Goal: Task Accomplishment & Management: Manage account settings

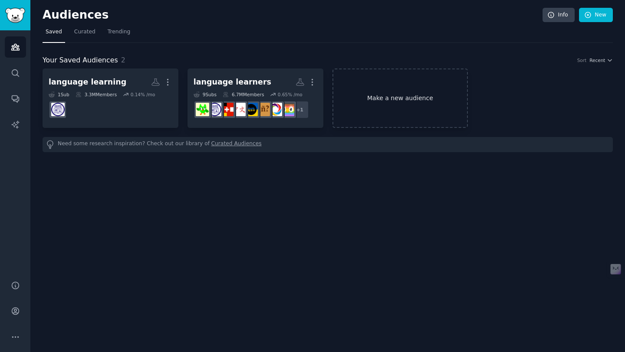
click at [431, 92] on link "Make a new audience" at bounding box center [401, 98] width 136 height 59
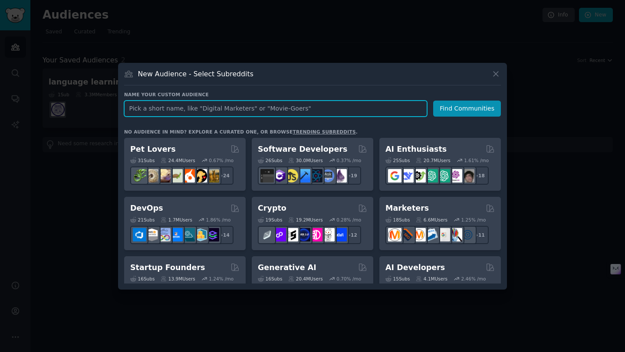
click at [330, 110] on input "text" at bounding box center [275, 109] width 303 height 16
paste input "MD [PERSON_NAME]"
type input "MD [PERSON_NAME]"
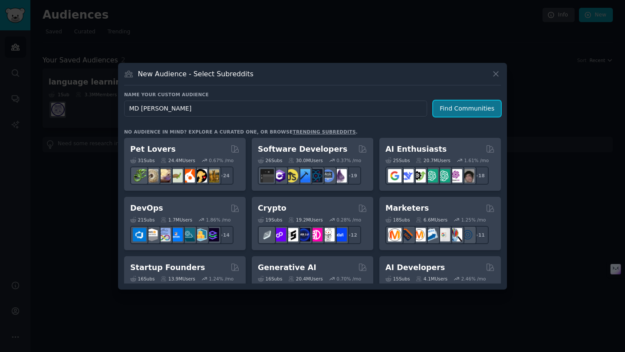
click at [476, 107] on button "Find Communities" at bounding box center [467, 109] width 68 height 16
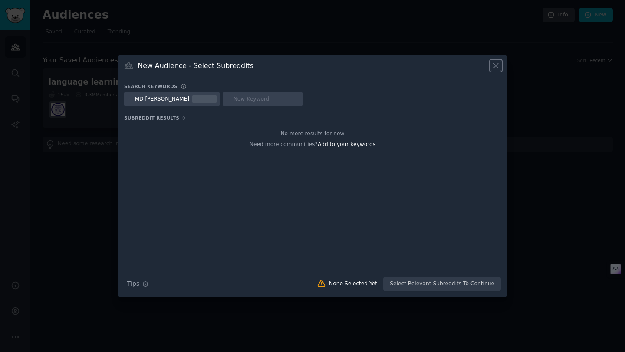
drag, startPoint x: 496, startPoint y: 64, endPoint x: 505, endPoint y: 83, distance: 21.6
click at [496, 64] on icon at bounding box center [495, 65] width 9 height 9
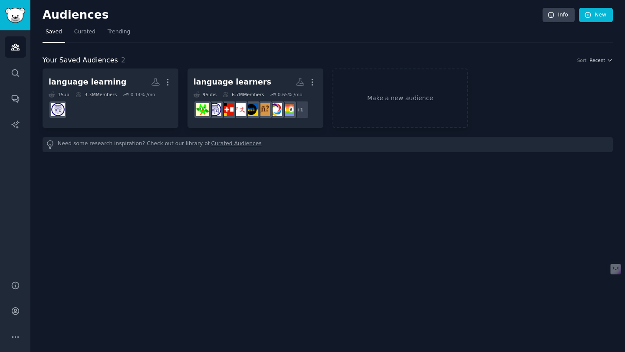
click at [270, 166] on div "Audiences Info New Saved Curated Trending Your Saved Audiences 2 Sort Recent la…" at bounding box center [327, 176] width 595 height 352
click at [401, 102] on link "Make a new audience" at bounding box center [401, 98] width 136 height 59
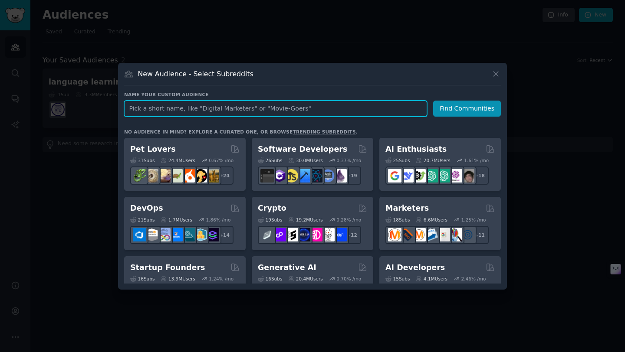
paste input "MD [PERSON_NAME]"
type input "MD [PERSON_NAME]"
paste input "MD [PERSON_NAME]"
type input "MD [PERSON_NAME]"
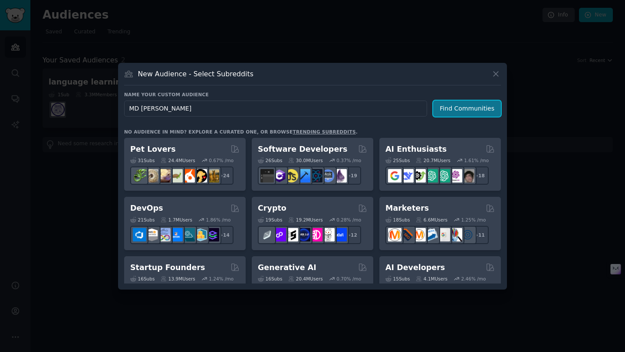
click at [458, 111] on button "Find Communities" at bounding box center [467, 109] width 68 height 16
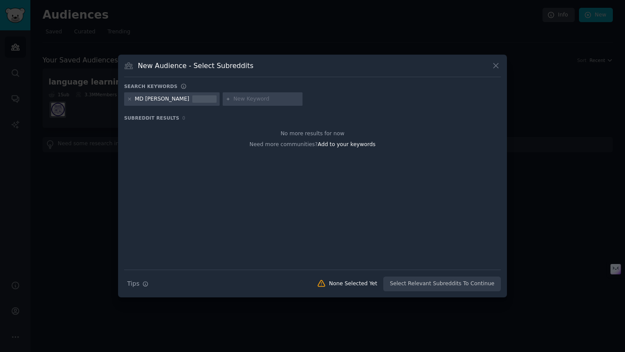
click at [432, 284] on div "Search Tips Tips None Selected Yet Select Relevant Subreddits To Continue" at bounding box center [312, 281] width 377 height 22
click at [437, 281] on div "Search Tips Tips None Selected Yet Select Relevant Subreddits To Continue" at bounding box center [312, 281] width 377 height 22
click at [357, 143] on span "Add to your keywords" at bounding box center [347, 145] width 58 height 6
click at [406, 288] on div "Search Tips Tips None Selected Yet Select Relevant Subreddits To Continue" at bounding box center [312, 281] width 377 height 22
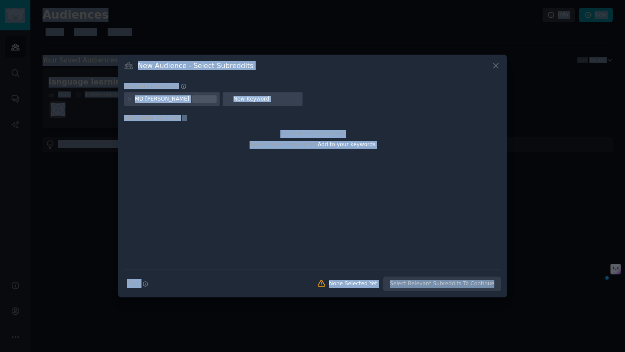
copy body "Audiences Search Conversations AI Reports Help Account More Audiences Info New …"
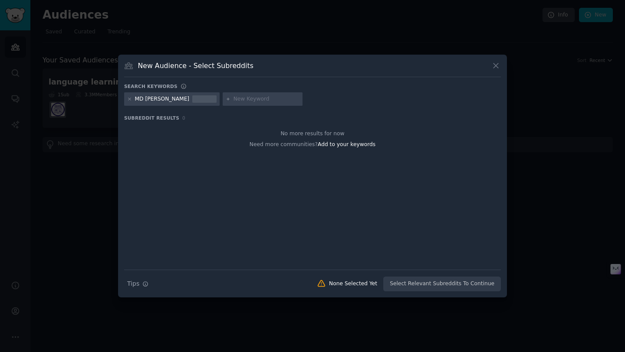
click at [361, 119] on h3 "Subreddit Results 0" at bounding box center [312, 118] width 377 height 6
click at [144, 285] on icon "button" at bounding box center [145, 284] width 6 height 6
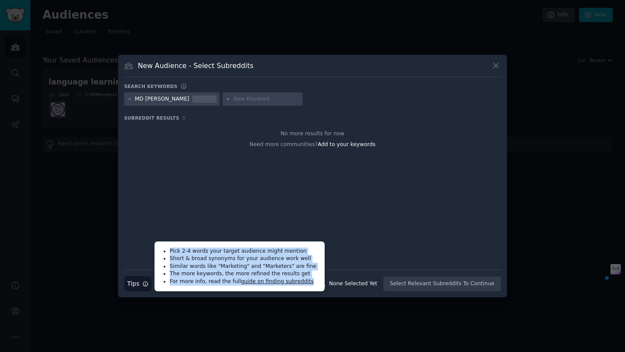
drag, startPoint x: 170, startPoint y: 250, endPoint x: 311, endPoint y: 286, distance: 145.6
click at [311, 286] on ul "Pick 2-4 words your target audience might mention Short & broad synonyms for yo…" at bounding box center [240, 267] width 164 height 44
copy ul "Pick 2-4 words your target audience might mention Short & broad synonyms for yo…"
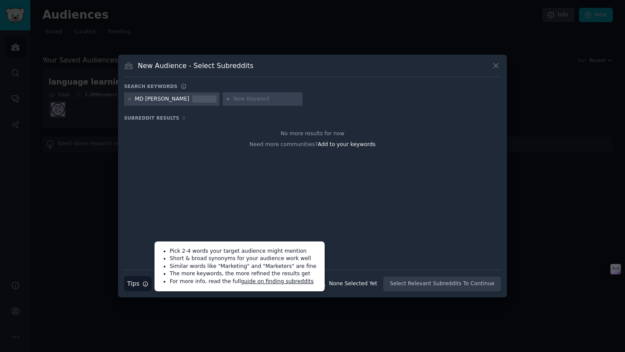
click at [351, 217] on div "No more results for now Need more communities? Add to your keywords" at bounding box center [312, 197] width 377 height 146
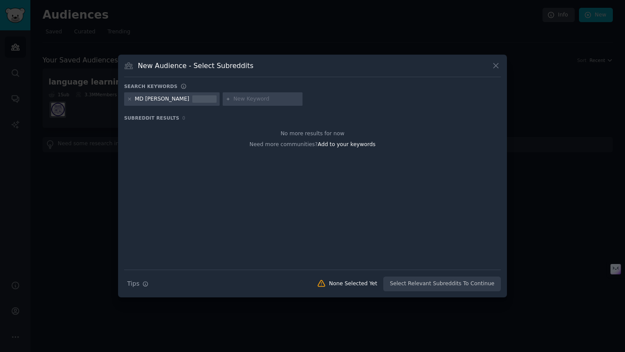
click at [227, 103] on div at bounding box center [263, 99] width 80 height 14
click at [234, 100] on input "text" at bounding box center [267, 100] width 66 height 8
paste input "Product Managers + AI"
click at [262, 116] on h3 "Subreddit Results 0" at bounding box center [312, 118] width 377 height 6
click at [226, 98] on icon at bounding box center [228, 99] width 5 height 5
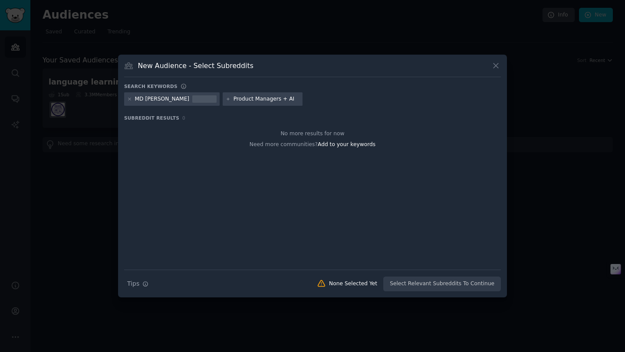
click at [268, 100] on div "Product Managers + AI" at bounding box center [263, 99] width 80 height 14
drag, startPoint x: 265, startPoint y: 100, endPoint x: 280, endPoint y: 100, distance: 14.8
click at [266, 100] on input "Product Managers + AI" at bounding box center [267, 100] width 66 height 8
paste input "+ AI"
click at [436, 288] on div "Search Tips Tips None Selected Yet Select Relevant Subreddits To Continue" at bounding box center [312, 281] width 377 height 22
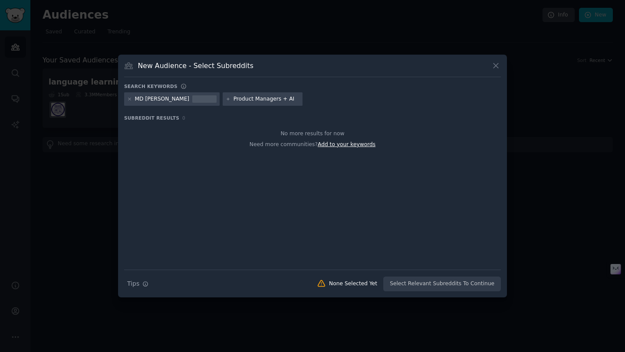
click at [340, 145] on span "Add to your keywords" at bounding box center [347, 145] width 58 height 6
click at [192, 101] on div at bounding box center [204, 100] width 24 height 8
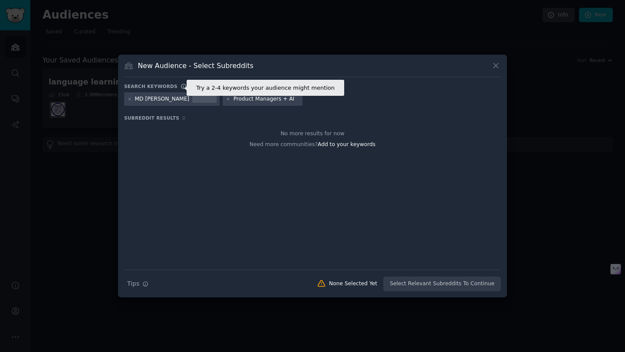
click at [181, 86] on icon at bounding box center [183, 86] width 5 height 5
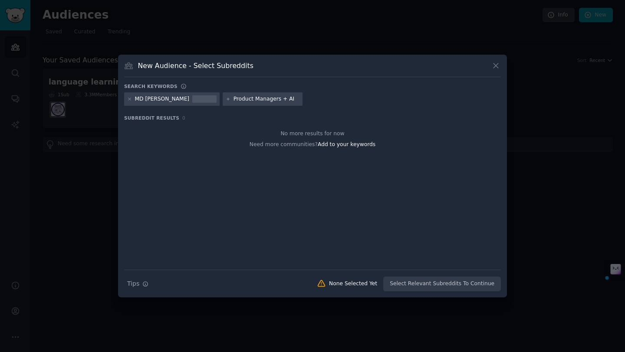
drag, startPoint x: 214, startPoint y: 99, endPoint x: 267, endPoint y: 102, distance: 52.2
click at [267, 102] on input "Product Managers + AI" at bounding box center [267, 100] width 66 height 8
click at [352, 144] on span "Add to your keywords" at bounding box center [347, 145] width 58 height 6
click at [192, 97] on div at bounding box center [204, 100] width 24 height 8
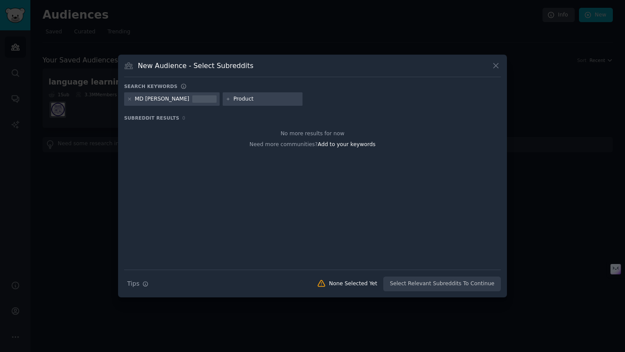
click at [192, 101] on div at bounding box center [204, 100] width 24 height 8
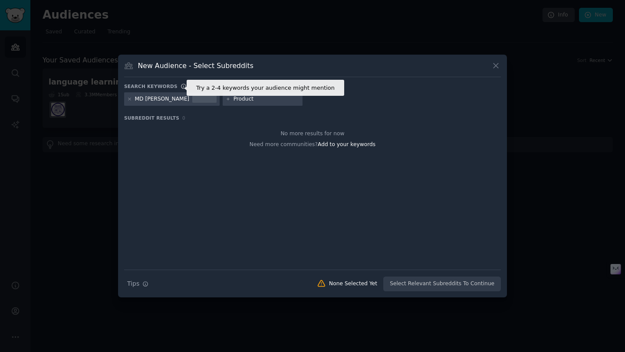
click at [181, 86] on icon at bounding box center [184, 86] width 6 height 6
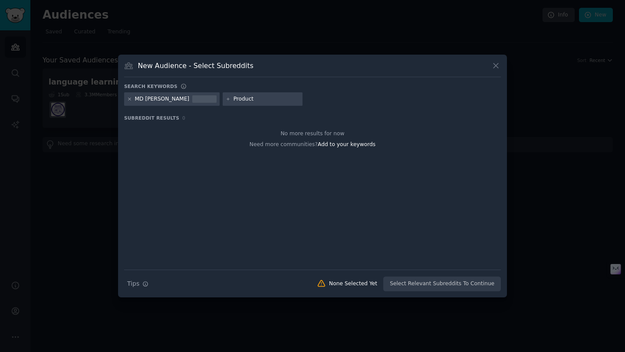
click at [131, 99] on icon at bounding box center [129, 99] width 5 height 5
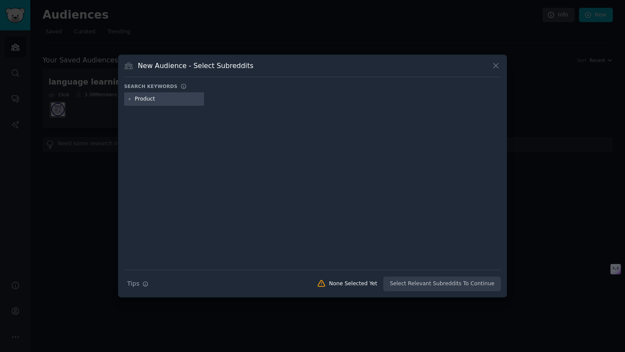
click at [158, 102] on input "Product" at bounding box center [168, 100] width 66 height 8
type input "\"
click at [326, 286] on icon at bounding box center [321, 284] width 9 height 9
click at [350, 286] on div "None Selected Yet" at bounding box center [353, 284] width 48 height 8
click at [425, 289] on div "Search Tips Tips None Selected Yet Select Relevant Subreddits To Continue" at bounding box center [312, 281] width 377 height 22
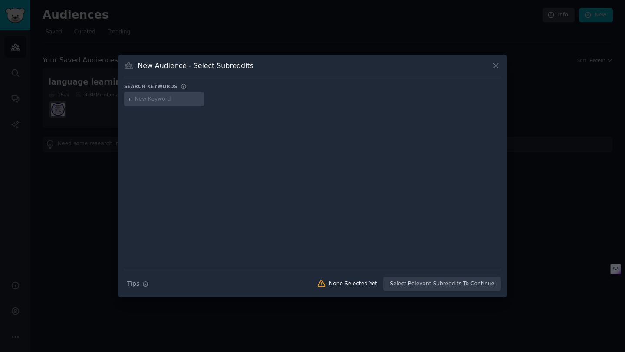
click at [425, 287] on div "Search Tips Tips None Selected Yet Select Relevant Subreddits To Continue" at bounding box center [312, 281] width 377 height 22
click at [455, 285] on div "Search Tips Tips None Selected Yet Select Relevant Subreddits To Continue" at bounding box center [312, 281] width 377 height 22
click at [455, 284] on div "Search Tips Tips None Selected Yet Select Relevant Subreddits To Continue" at bounding box center [312, 281] width 377 height 22
click at [478, 284] on div "Search Tips Tips None Selected Yet Select Relevant Subreddits To Continue" at bounding box center [312, 281] width 377 height 22
click at [497, 64] on icon at bounding box center [496, 65] width 5 height 5
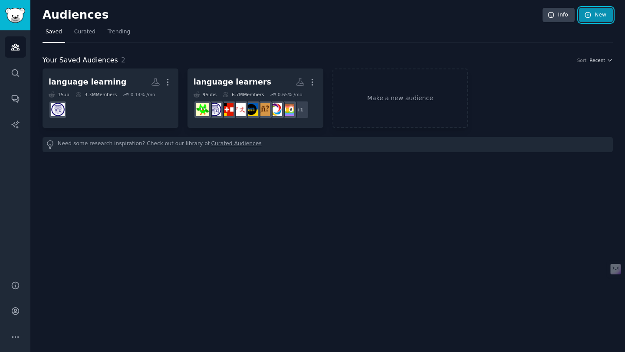
click at [602, 18] on link "New" at bounding box center [596, 15] width 34 height 15
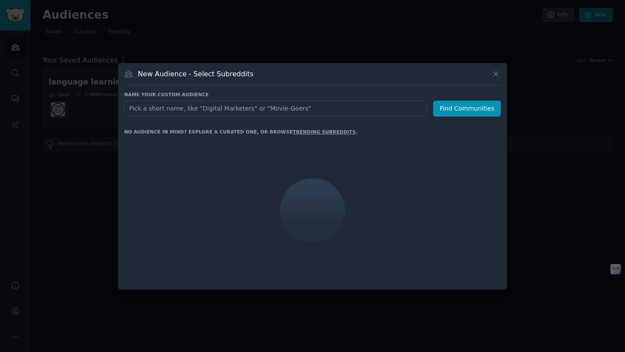
type input "Product Managers + AI"
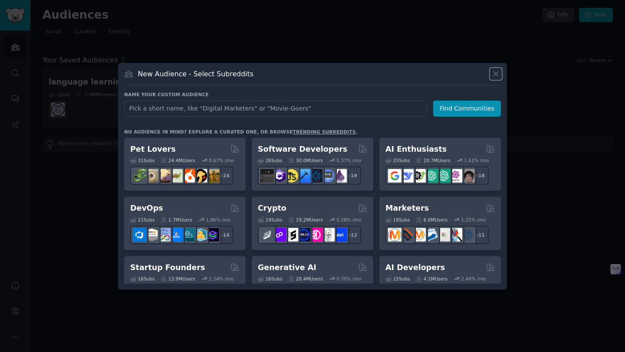
click at [494, 72] on icon at bounding box center [496, 74] width 5 height 5
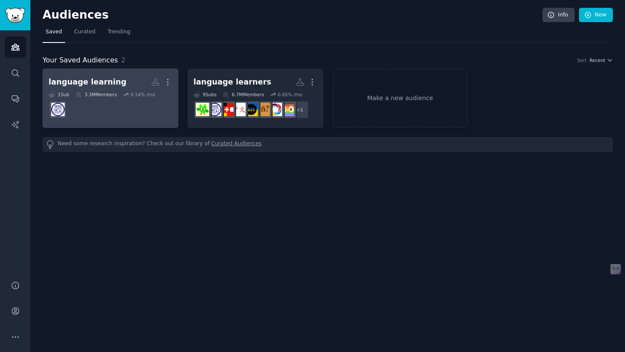
click at [90, 98] on dd at bounding box center [111, 110] width 124 height 24
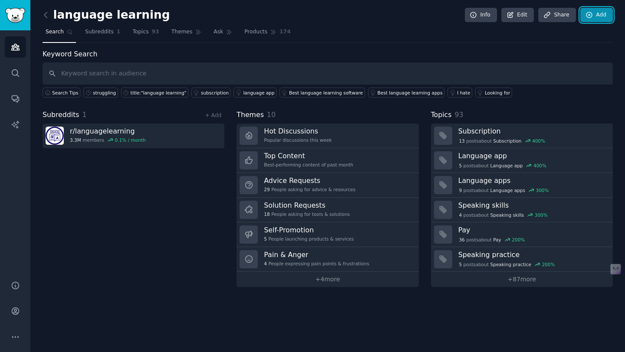
click at [599, 18] on link "Add" at bounding box center [596, 15] width 33 height 15
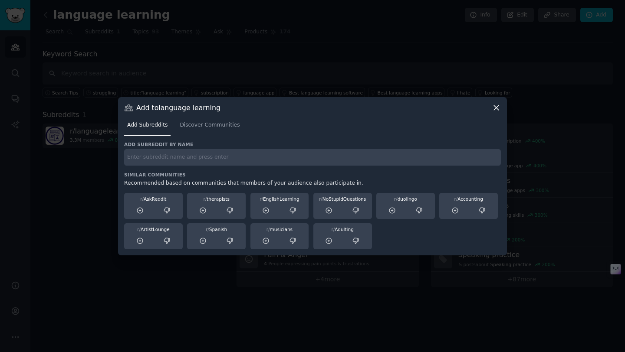
click at [495, 108] on icon at bounding box center [496, 107] width 9 height 9
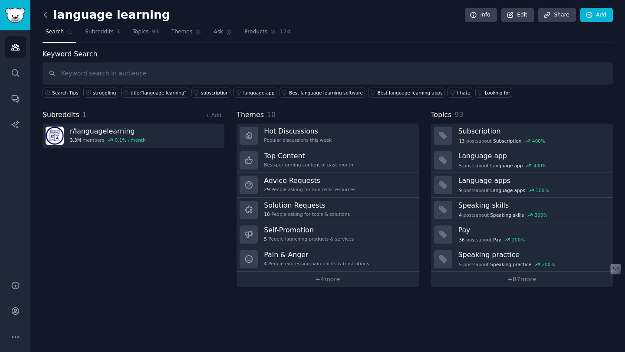
click at [43, 16] on icon at bounding box center [45, 14] width 9 height 9
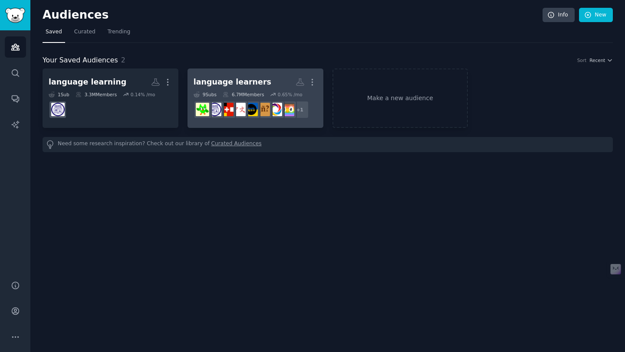
click at [257, 89] on h2 "language learners More" at bounding box center [256, 82] width 124 height 15
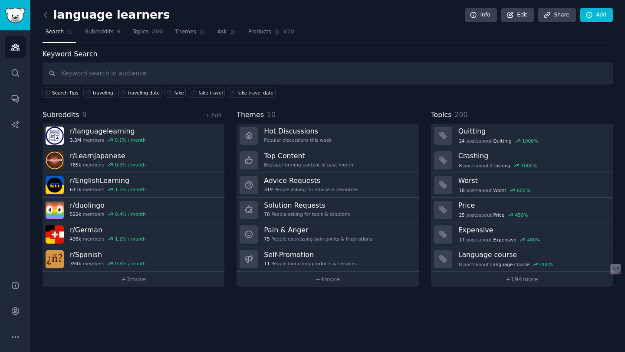
click at [41, 17] on div "language learners Info Edit Share Add Search Subreddits 9 Topics 200 Themes Ask…" at bounding box center [327, 176] width 595 height 352
click at [49, 16] on icon at bounding box center [45, 14] width 9 height 9
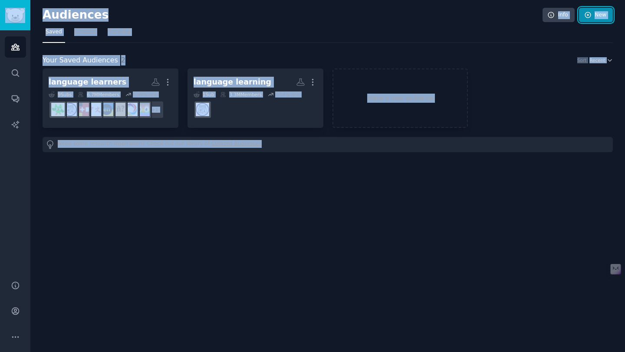
click at [587, 18] on icon at bounding box center [588, 15] width 8 height 8
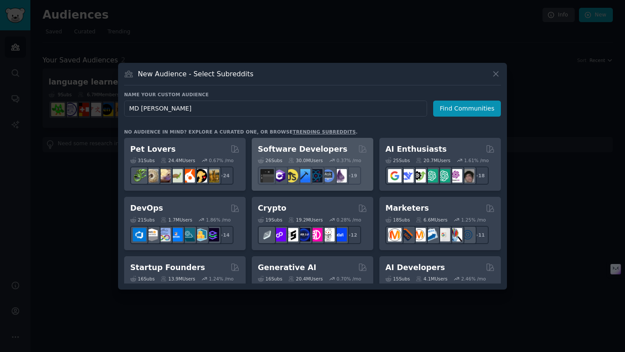
type input "MD [PERSON_NAME]"
click at [296, 149] on h2 "Software Developers" at bounding box center [302, 149] width 89 height 11
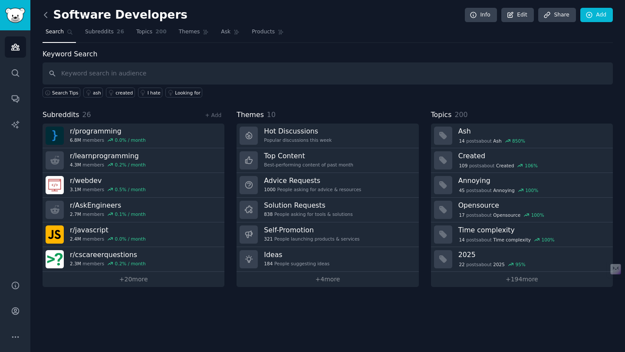
click at [49, 13] on icon at bounding box center [45, 14] width 9 height 9
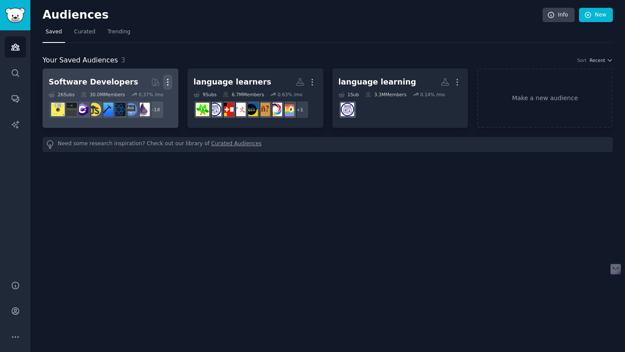
click at [165, 81] on icon "button" at bounding box center [167, 82] width 9 height 9
click at [136, 100] on p "Delete" at bounding box center [144, 100] width 20 height 9
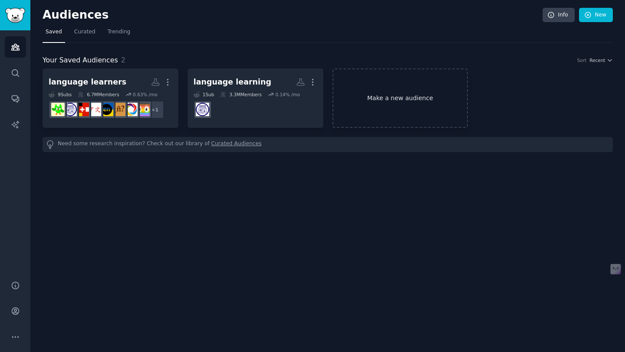
click at [412, 99] on link "Make a new audience" at bounding box center [401, 98] width 136 height 59
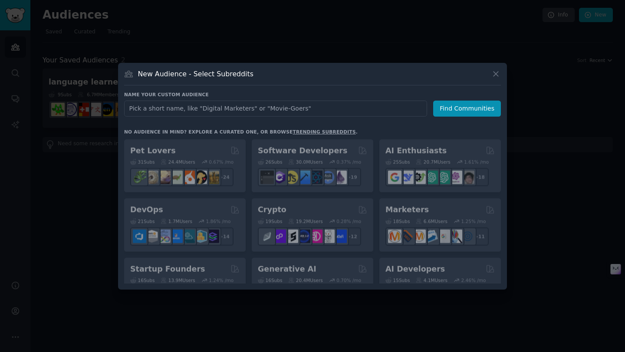
click at [349, 109] on input "text" at bounding box center [275, 109] width 303 height 16
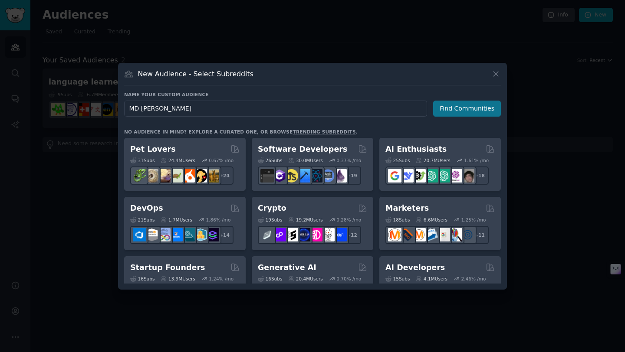
type input "MD [PERSON_NAME]"
click at [487, 109] on button "Find Communities" at bounding box center [467, 109] width 68 height 16
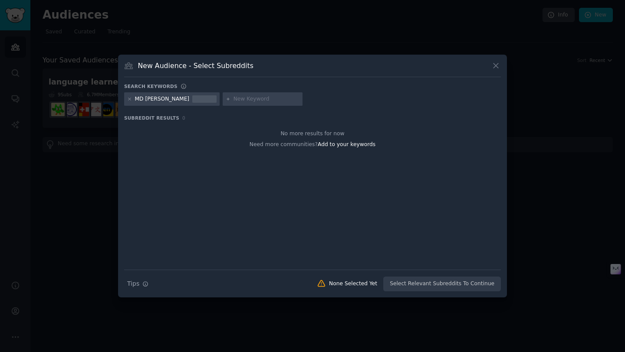
click at [234, 99] on input "text" at bounding box center [267, 100] width 66 height 8
paste input "Product Manager"
click at [226, 99] on icon at bounding box center [228, 99] width 5 height 5
click at [173, 118] on span "Subreddit Results" at bounding box center [151, 118] width 55 height 6
click at [234, 99] on input "Product Manager" at bounding box center [267, 100] width 66 height 8
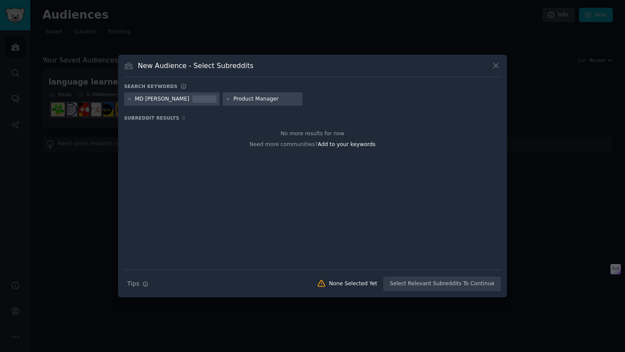
click at [262, 99] on input "Product Manager" at bounding box center [267, 100] width 66 height 8
click at [131, 100] on icon at bounding box center [129, 99] width 5 height 5
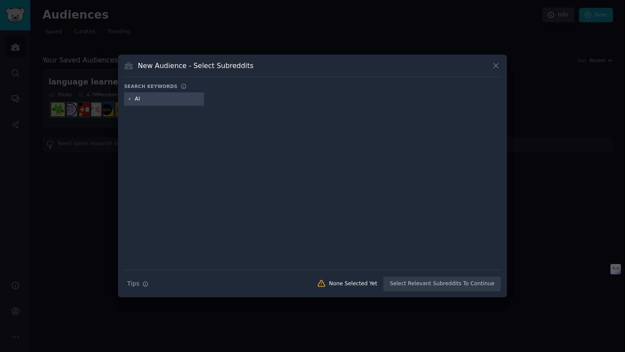
click at [144, 100] on input "AI" at bounding box center [168, 100] width 66 height 8
type input "AI"
click at [496, 63] on icon at bounding box center [495, 65] width 9 height 9
